Goal: Find specific page/section

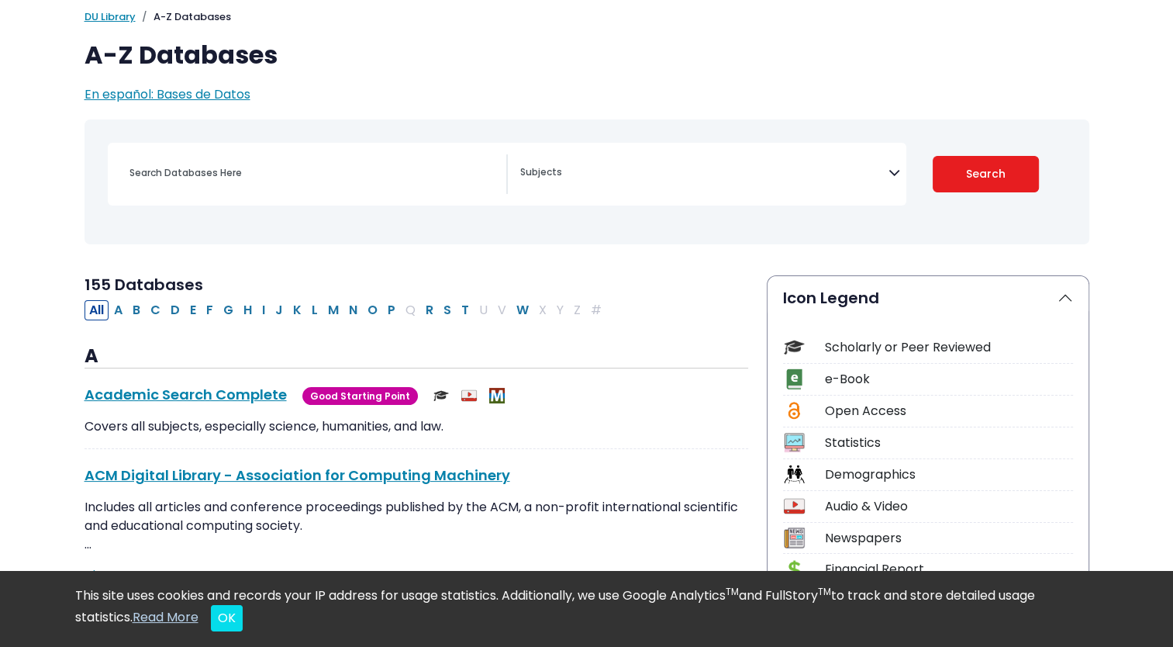
scroll to position [99, 0]
click at [326, 312] on button "M" at bounding box center [333, 310] width 20 height 20
select select "Database Subject Filter"
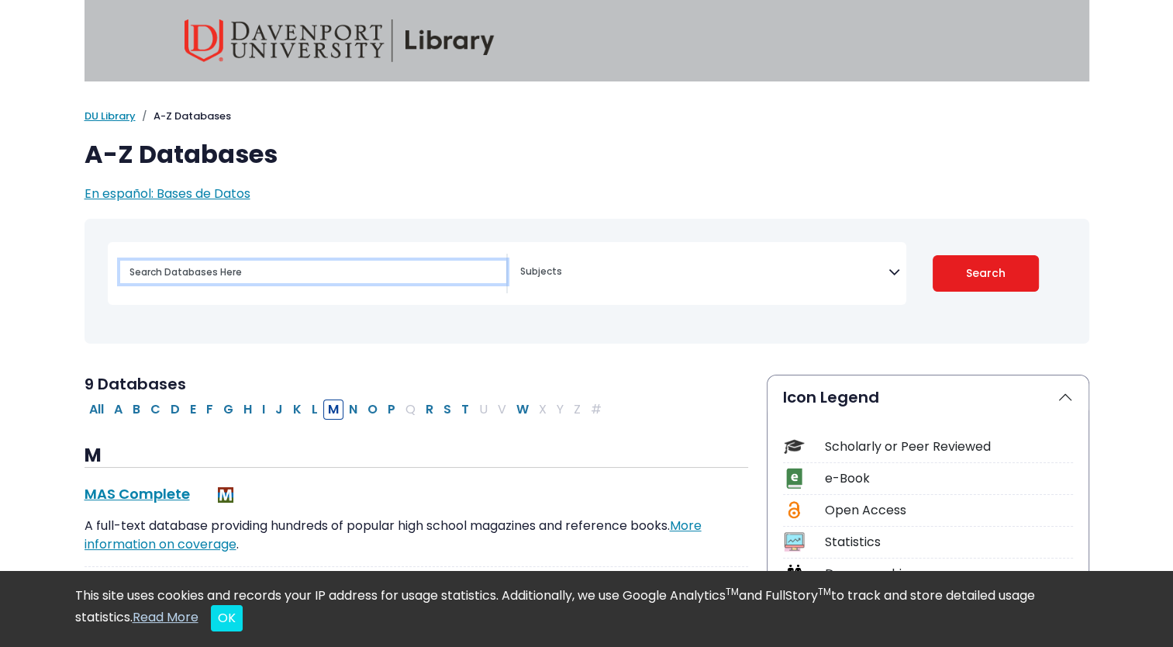
click at [379, 275] on input "Search database by title or keyword" at bounding box center [313, 272] width 386 height 22
type input "Mintel"
click at [933, 255] on button "Search" at bounding box center [986, 273] width 106 height 36
select select "Database Subject Filter"
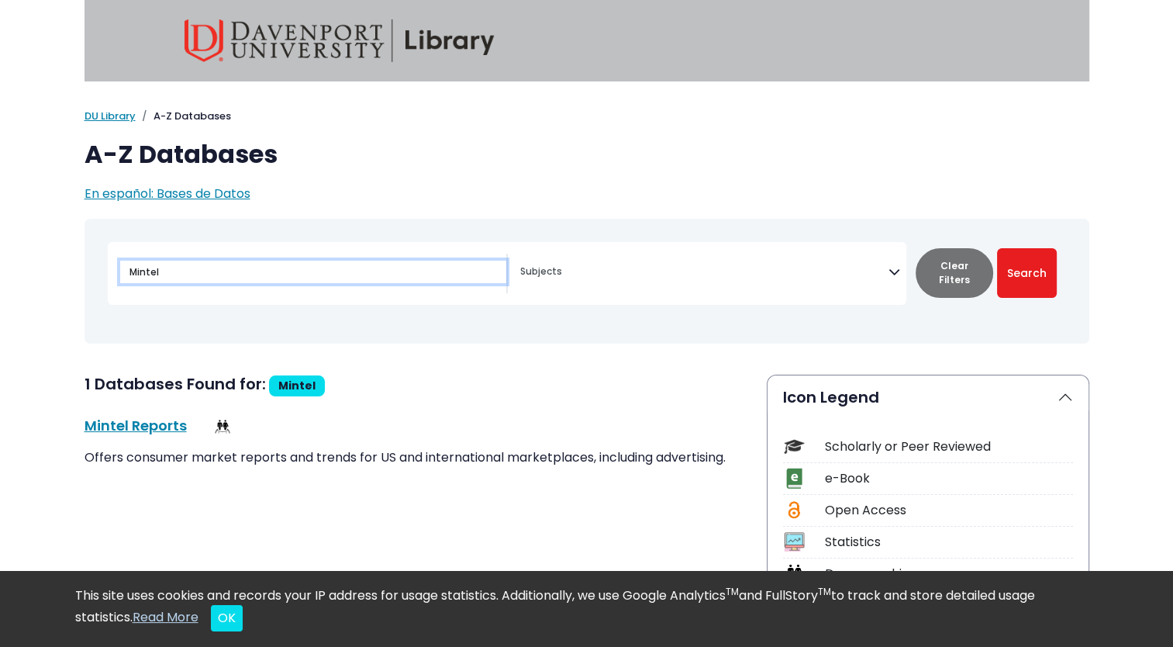
scroll to position [22, 0]
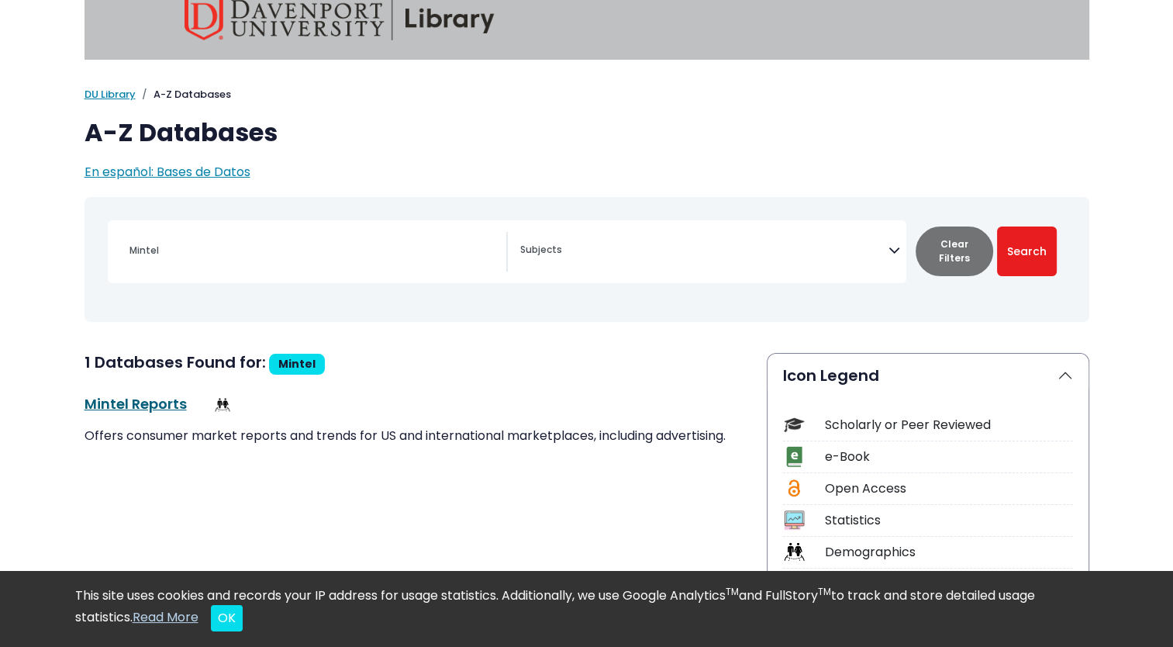
click at [136, 395] on link "Mintel Reports This link opens in a new window" at bounding box center [136, 403] width 102 height 19
